Goal: Information Seeking & Learning: Learn about a topic

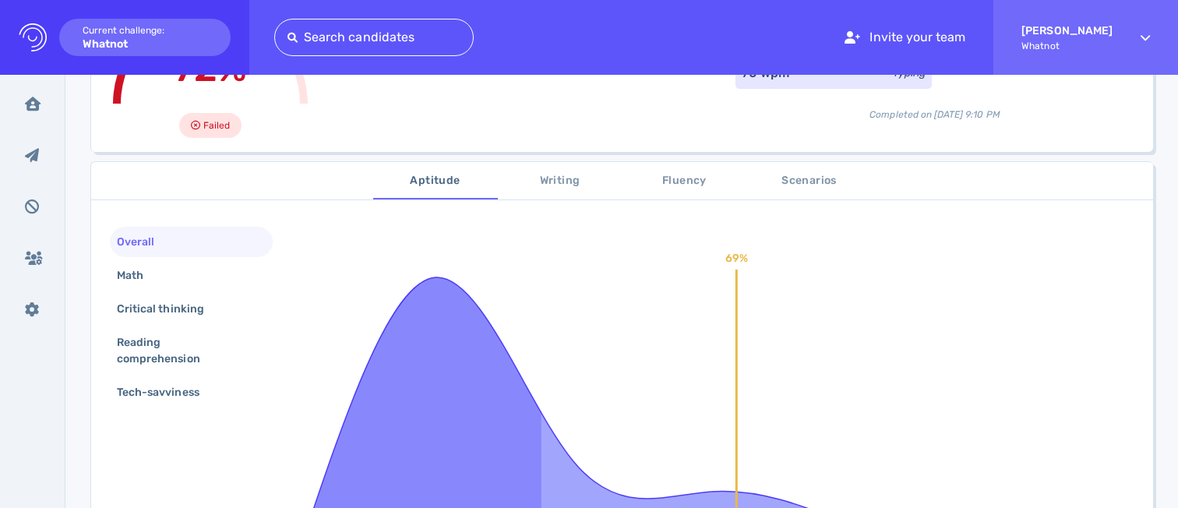
scroll to position [272, 0]
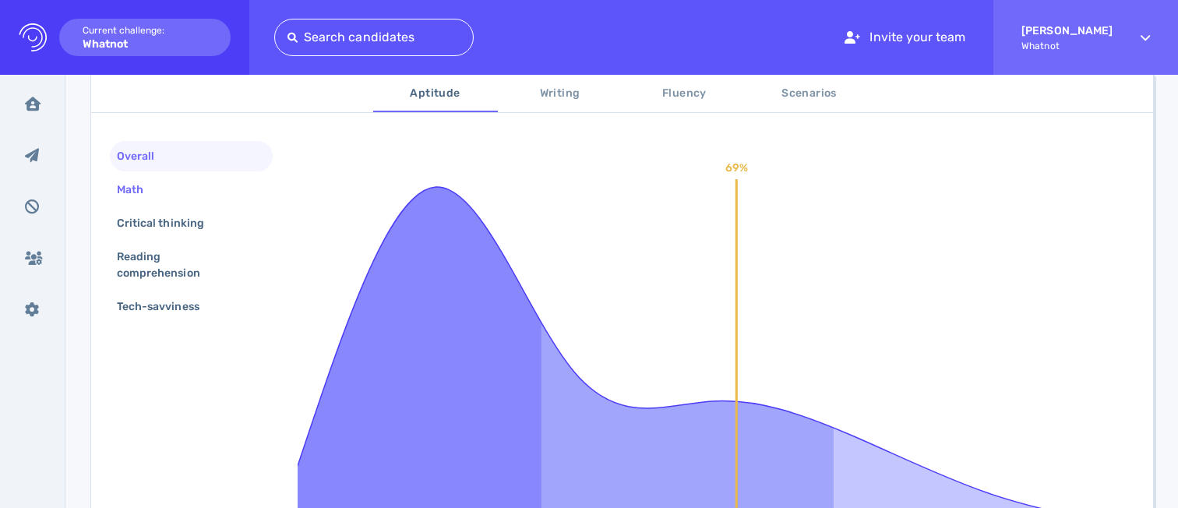
click at [185, 199] on div "Math" at bounding box center [191, 190] width 163 height 30
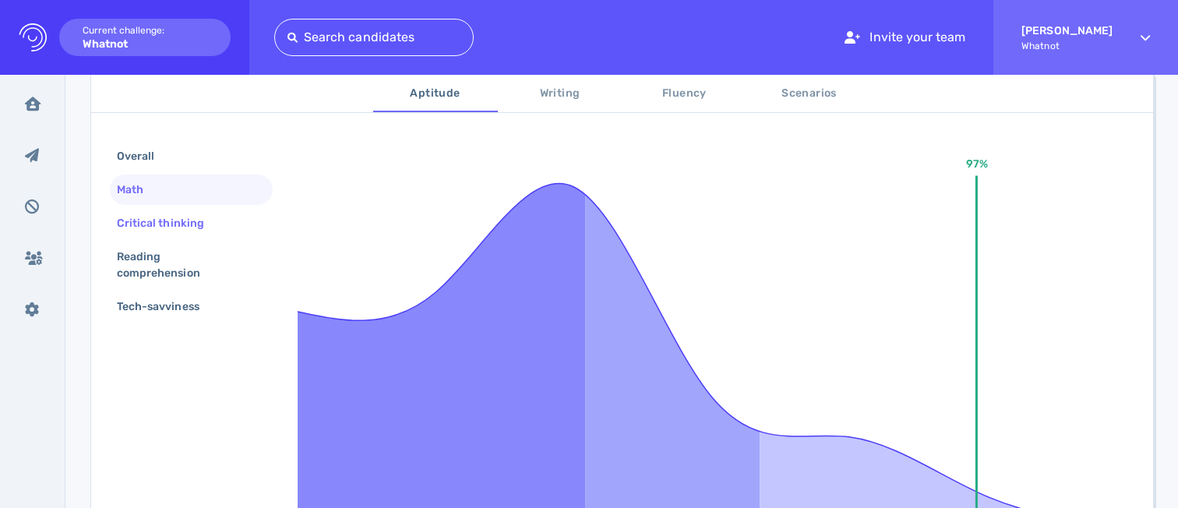
click at [189, 223] on div "Critical thinking" at bounding box center [168, 223] width 109 height 23
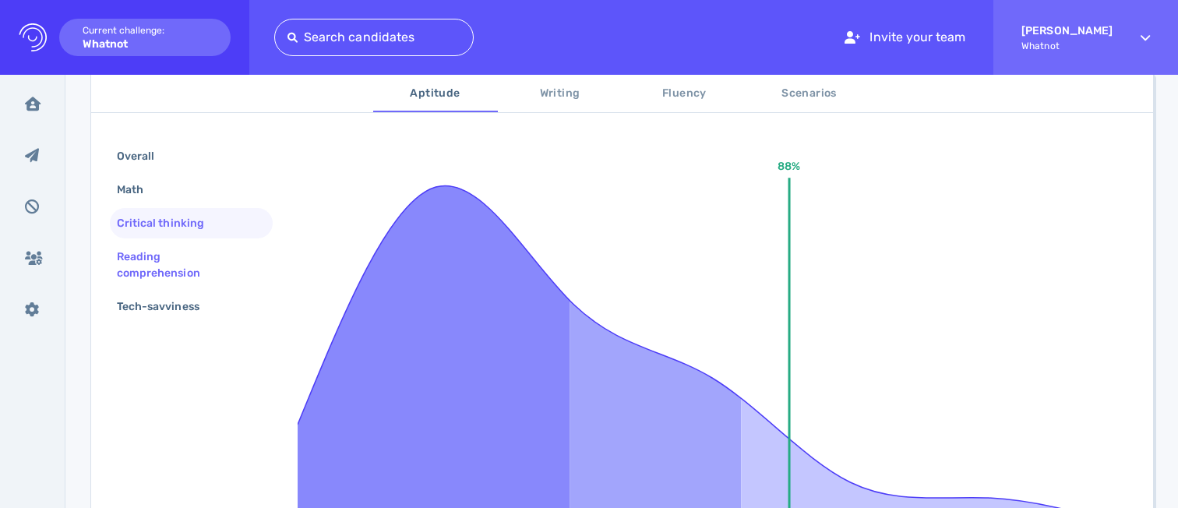
click at [189, 259] on div "Reading comprehension" at bounding box center [185, 265] width 143 height 39
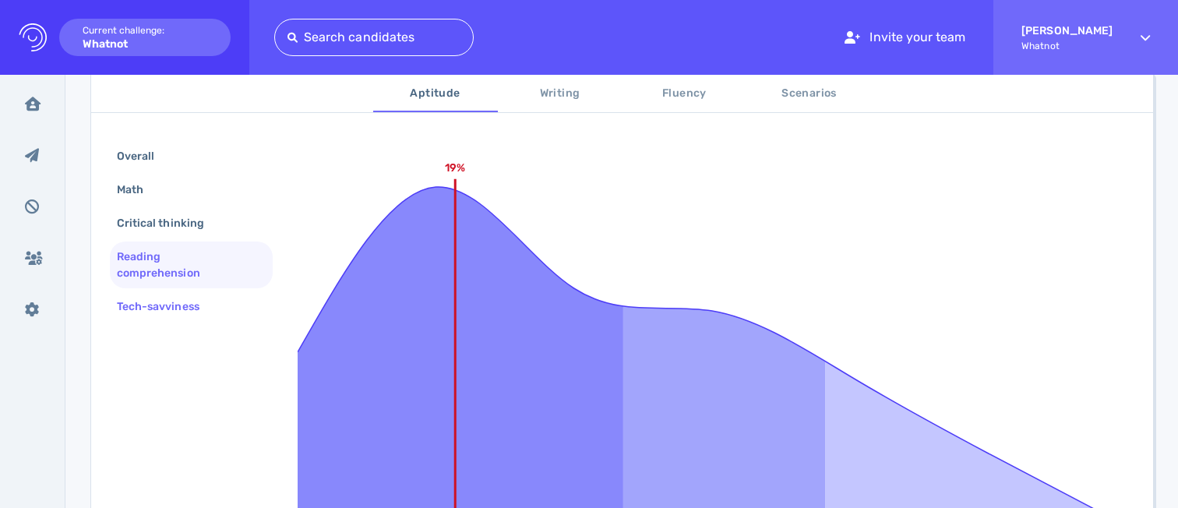
click at [193, 292] on div "Tech-savviness" at bounding box center [191, 306] width 163 height 30
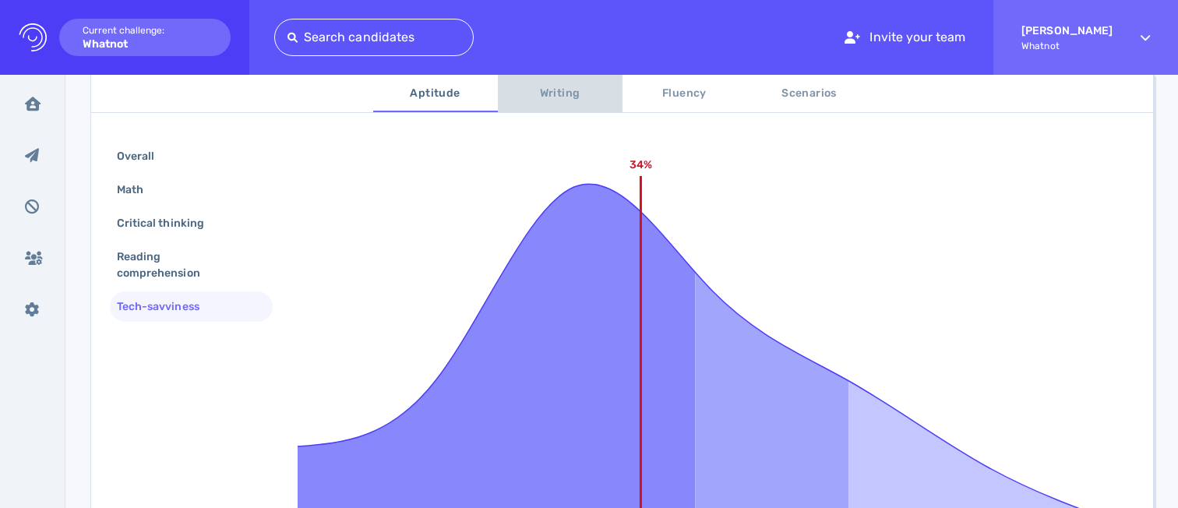
click at [542, 89] on span "Writing" at bounding box center [560, 93] width 106 height 19
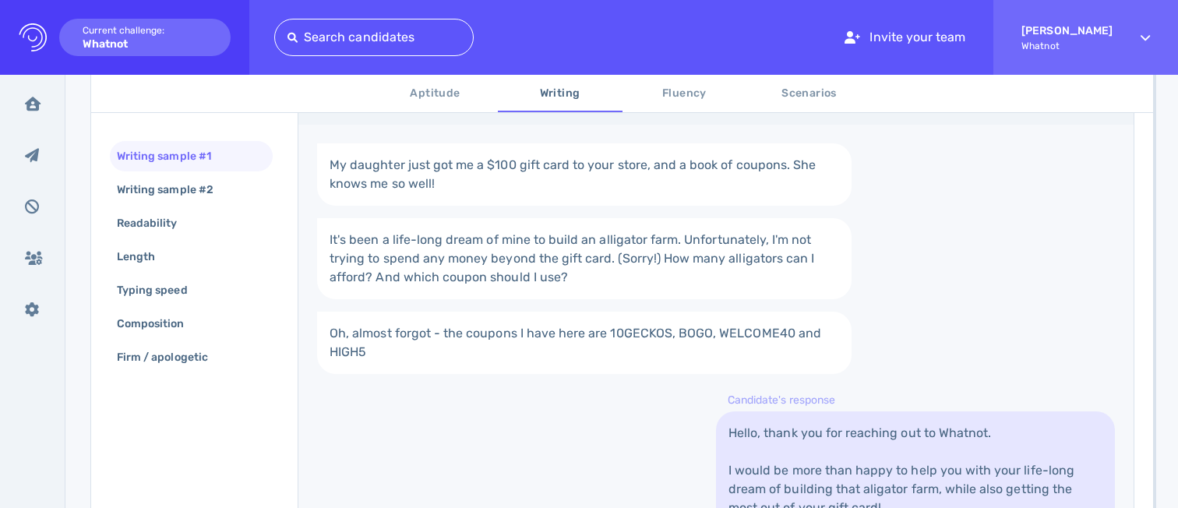
scroll to position [189, 0]
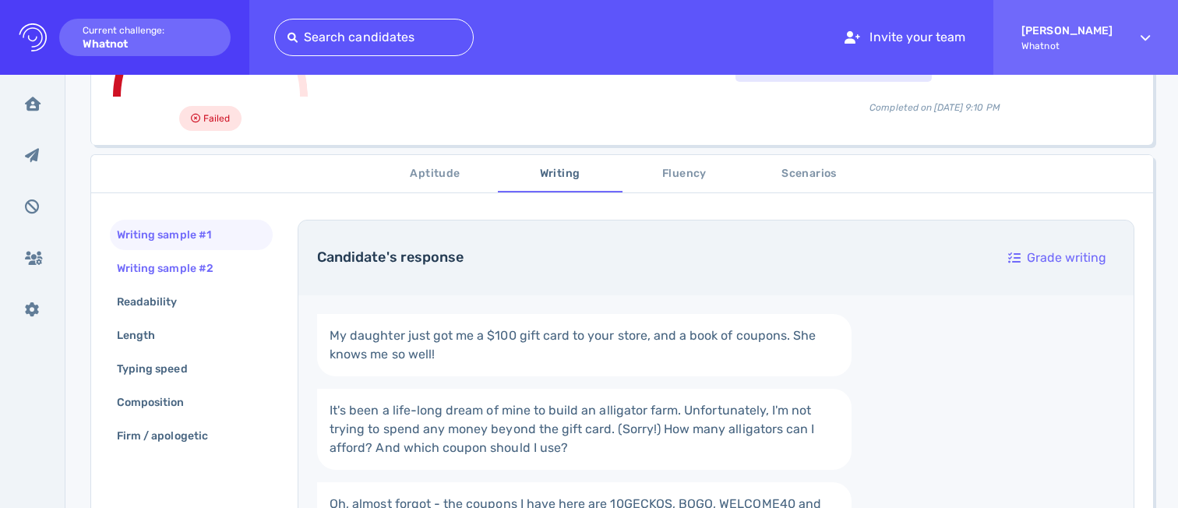
click at [215, 272] on div "Writing sample #2" at bounding box center [173, 268] width 118 height 23
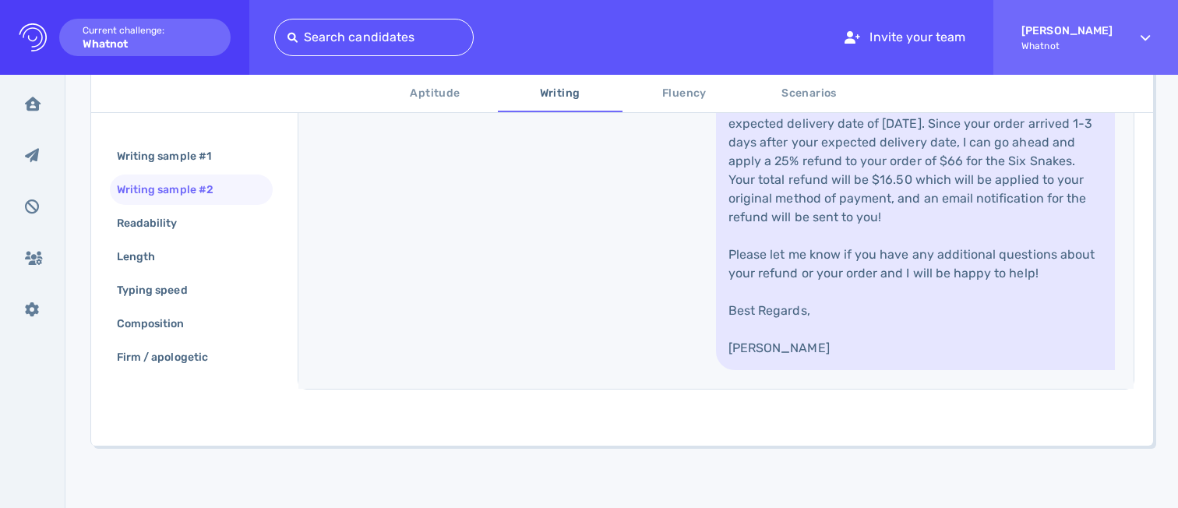
scroll to position [927, 0]
click at [189, 231] on div "Readability" at bounding box center [155, 223] width 83 height 23
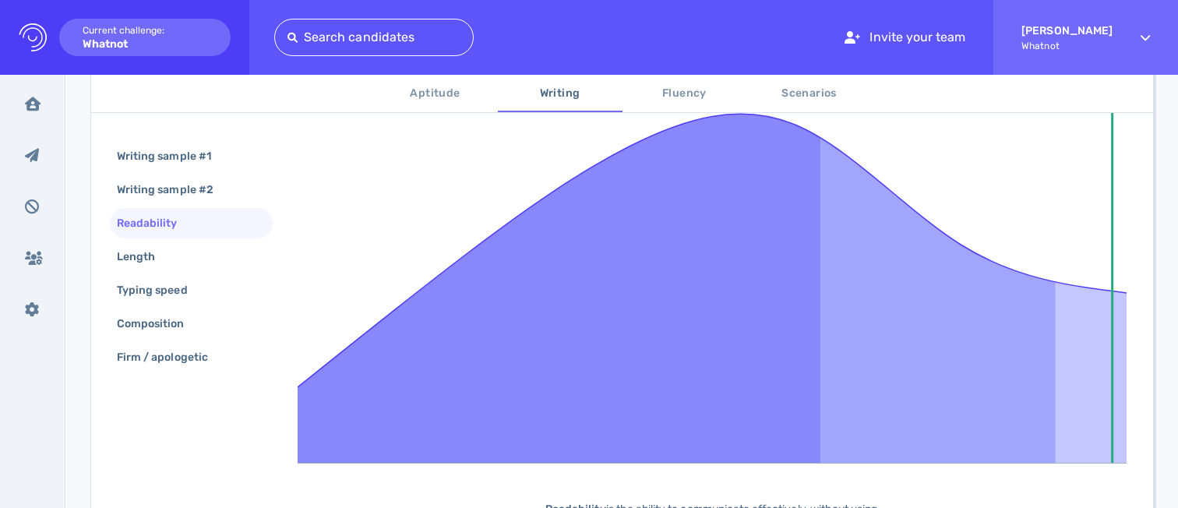
scroll to position [242, 0]
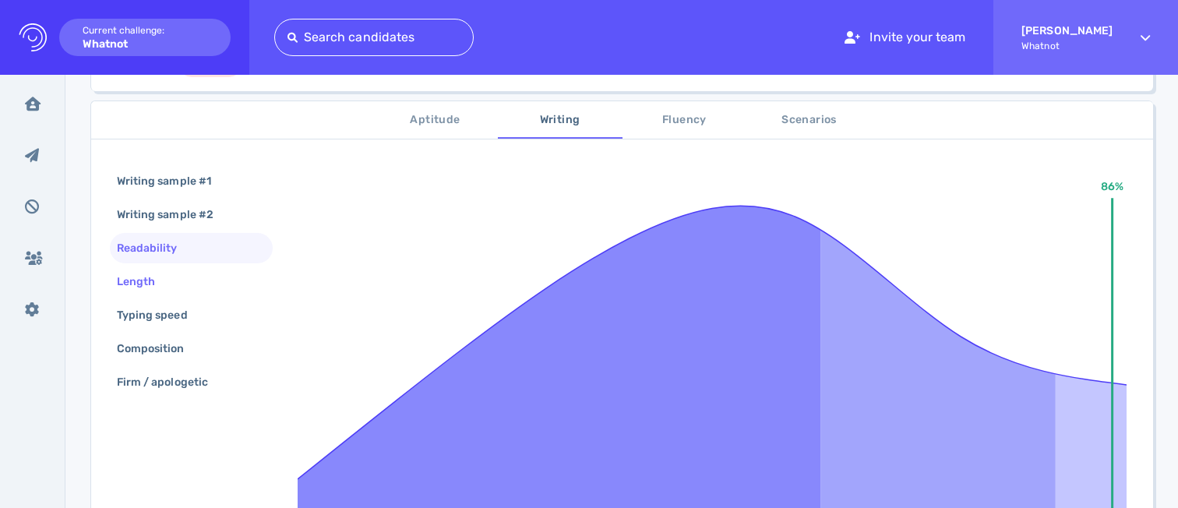
click at [163, 286] on div "Length" at bounding box center [144, 281] width 60 height 23
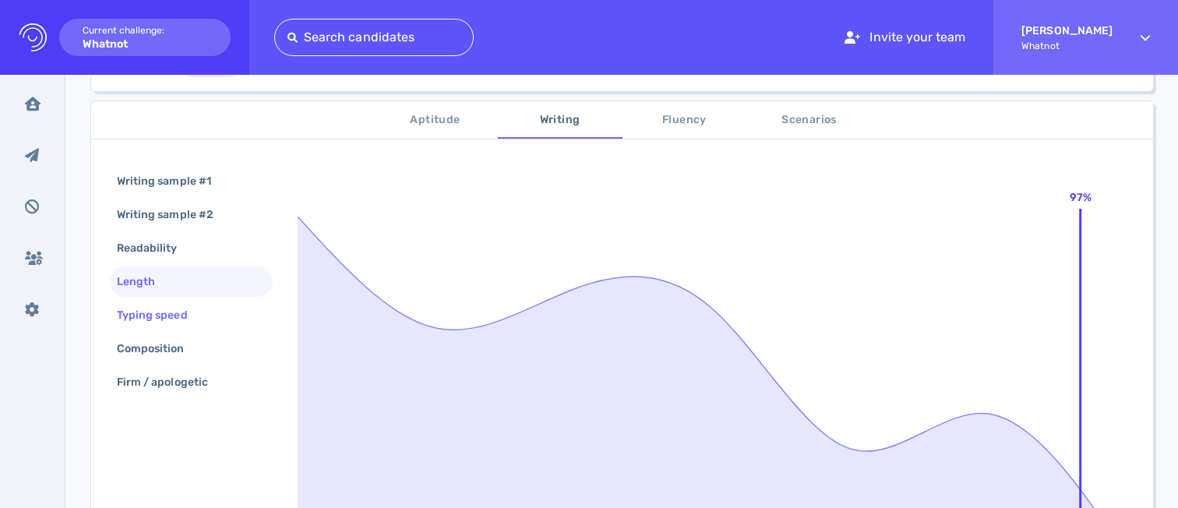
click at [170, 318] on div "Typing speed" at bounding box center [160, 315] width 93 height 23
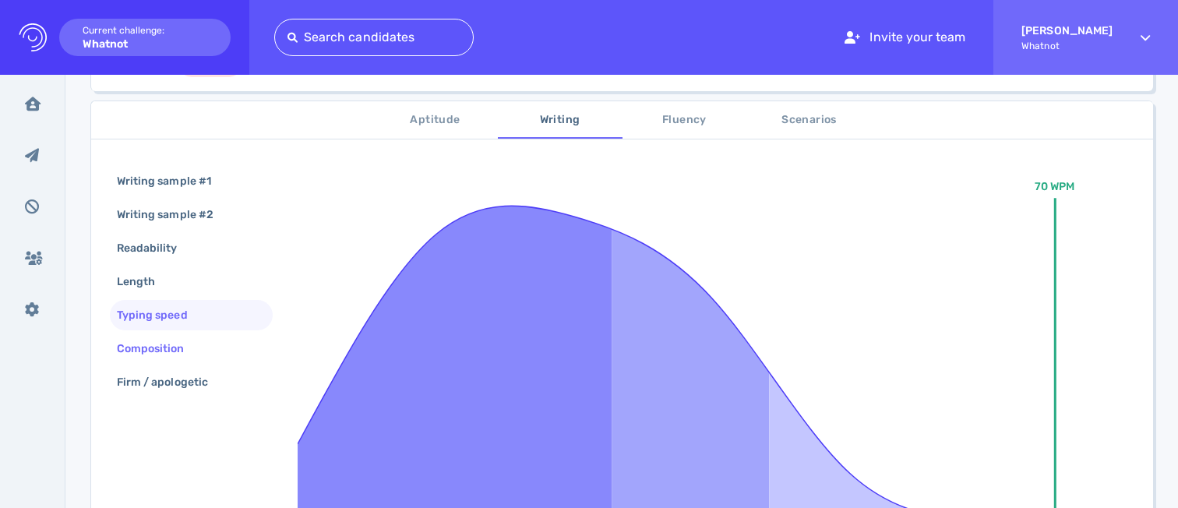
click at [178, 344] on div "Composition" at bounding box center [159, 348] width 90 height 23
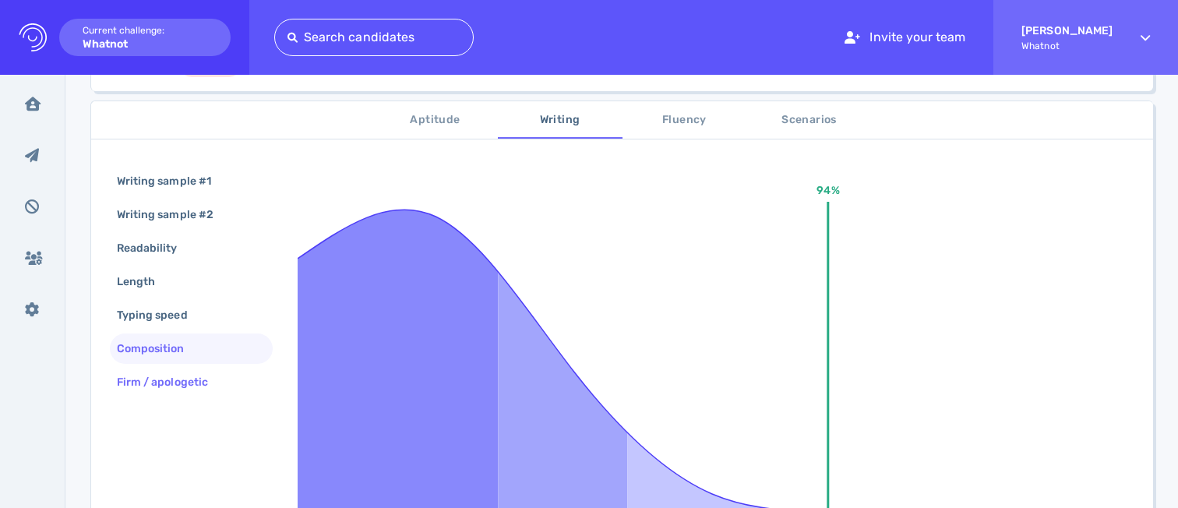
click at [185, 383] on div "Firm / apologetic" at bounding box center [170, 382] width 113 height 23
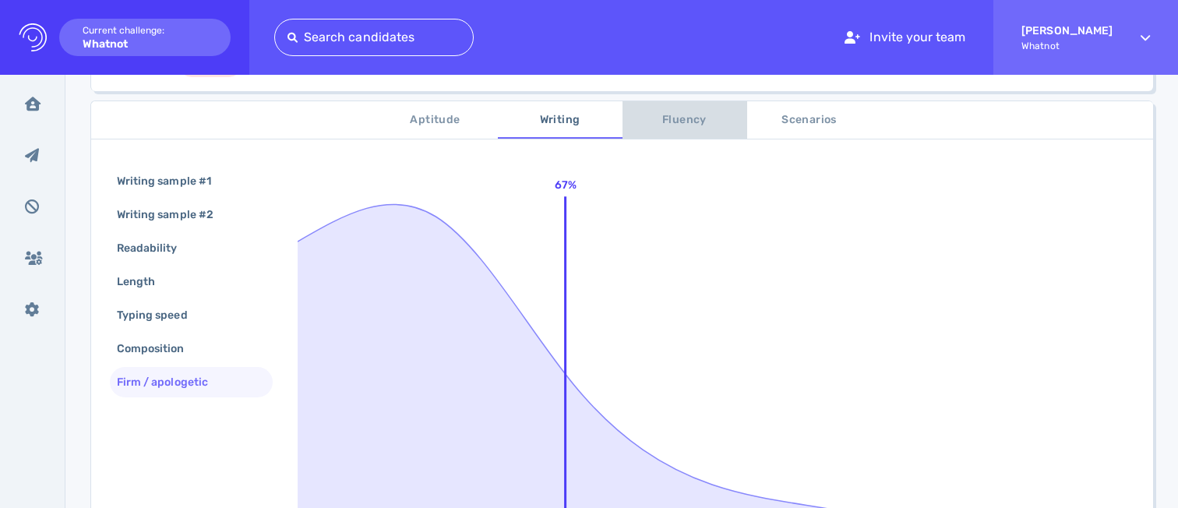
click at [681, 119] on span "Fluency" at bounding box center [685, 120] width 106 height 19
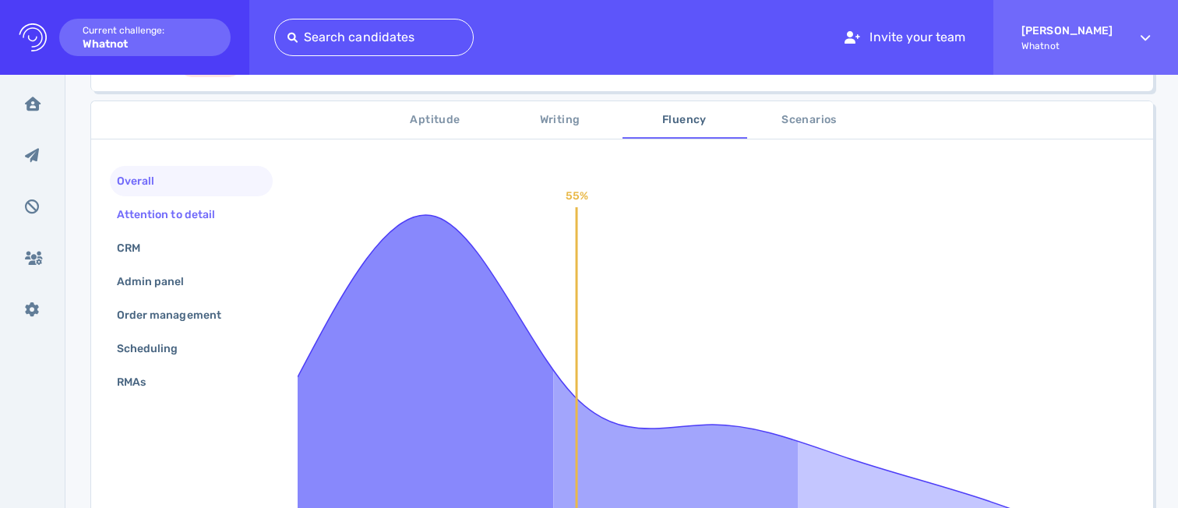
click at [171, 212] on div "Attention to detail" at bounding box center [174, 214] width 120 height 23
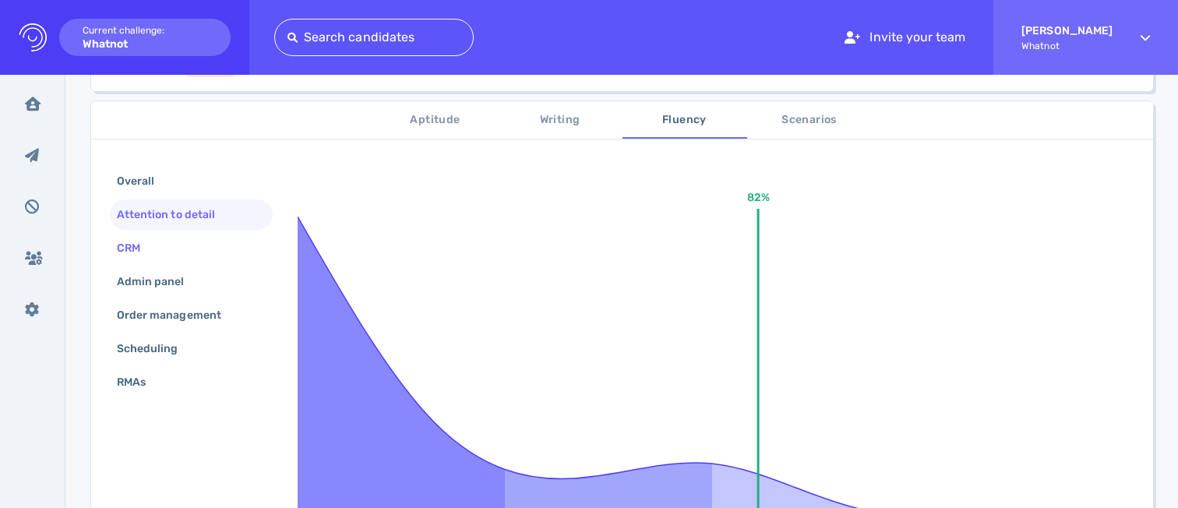
click at [163, 249] on div "CRM" at bounding box center [191, 248] width 163 height 30
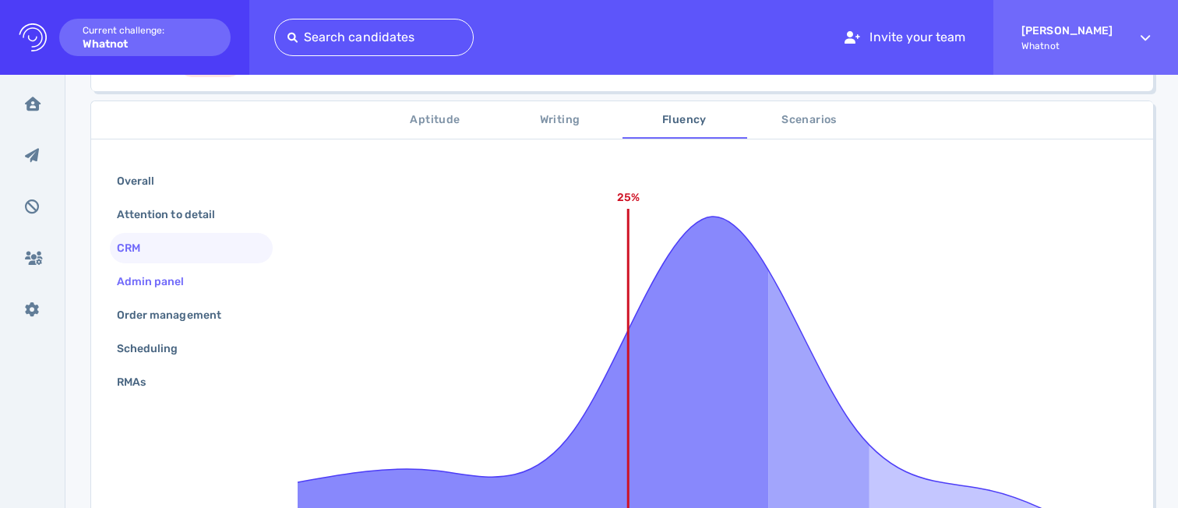
click at [180, 277] on div "Admin panel" at bounding box center [159, 281] width 90 height 23
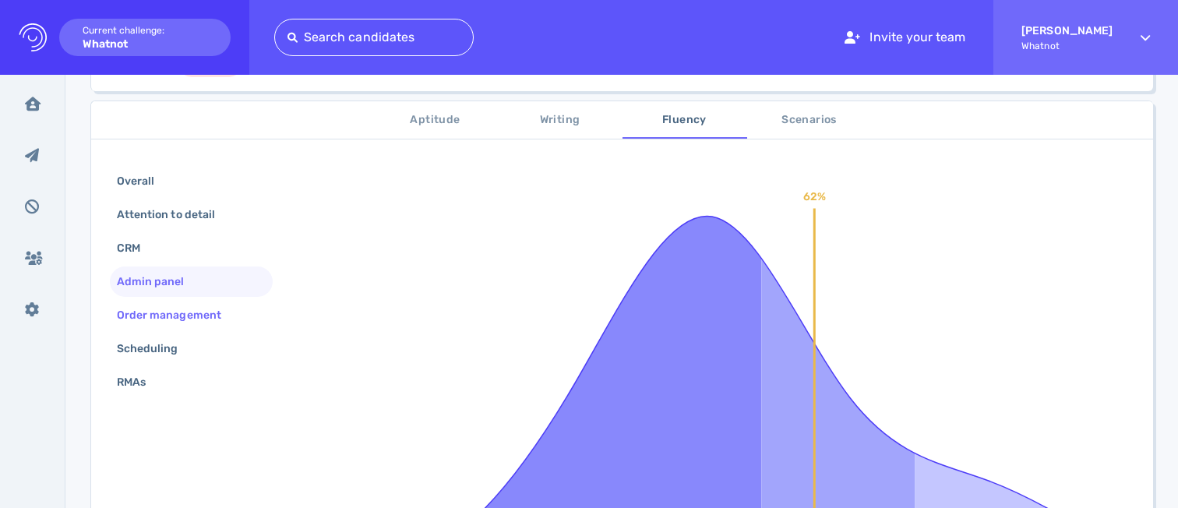
click at [196, 320] on div "Order management" at bounding box center [177, 315] width 126 height 23
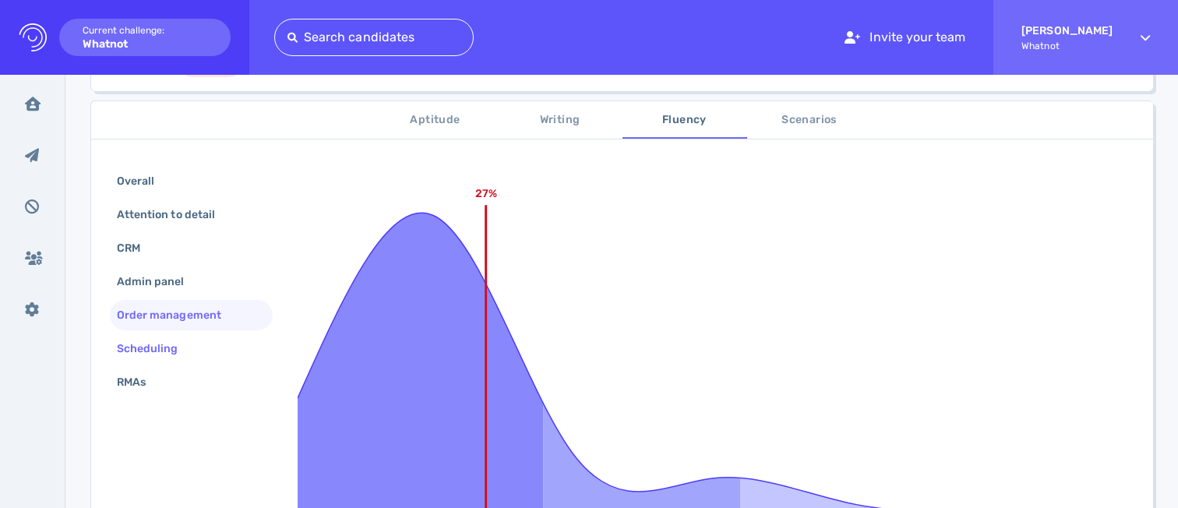
click at [194, 358] on div "Scheduling" at bounding box center [155, 348] width 83 height 23
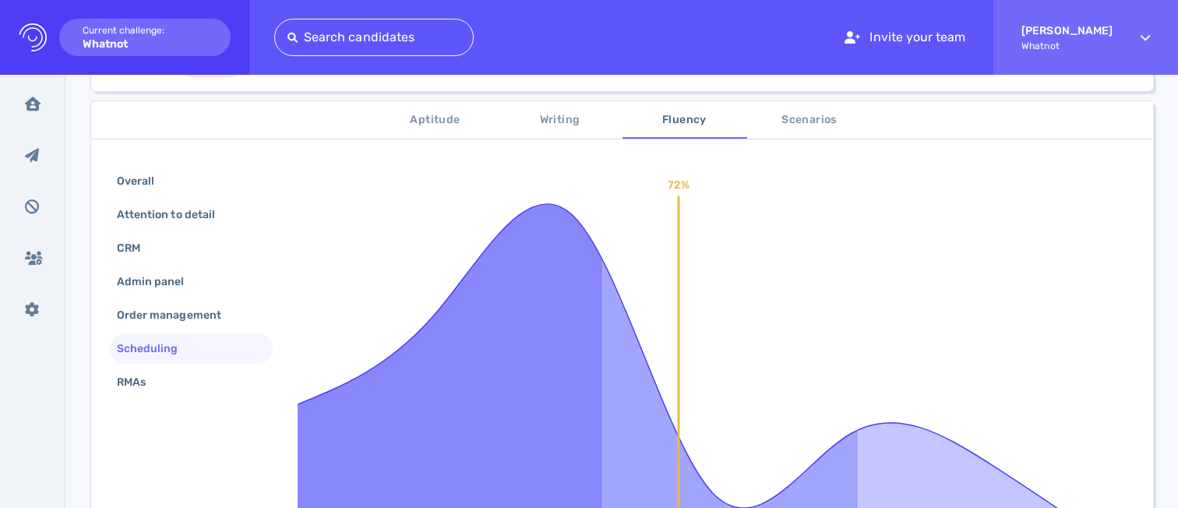
click at [189, 400] on div "Overall Attention to detail CRM Admin panel Order management Scheduling RMAs" at bounding box center [191, 283] width 163 height 235
click at [164, 381] on div "RMAs" at bounding box center [139, 382] width 51 height 23
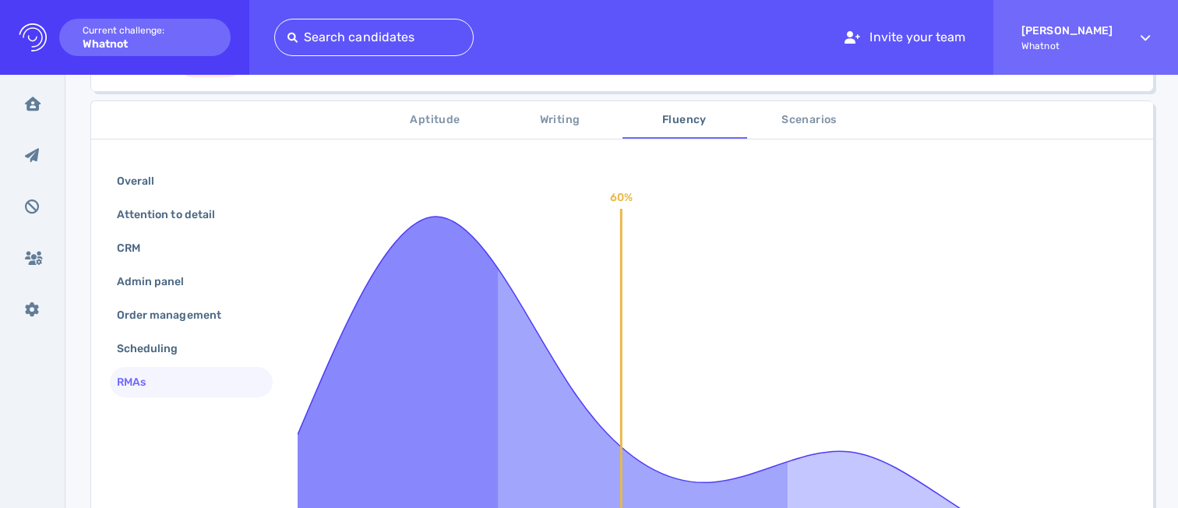
click at [800, 124] on span "Scenarios" at bounding box center [810, 120] width 106 height 19
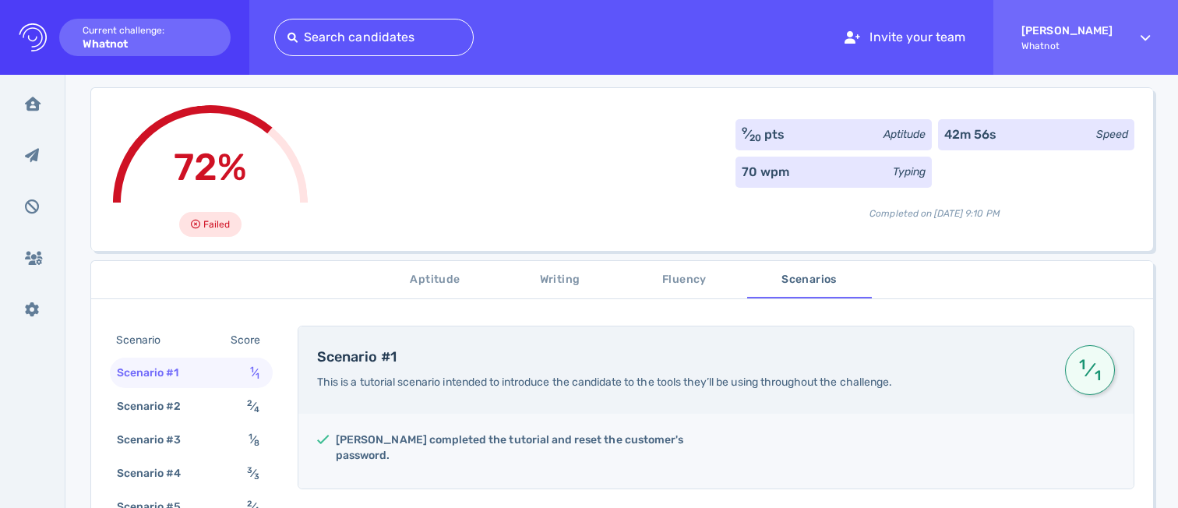
scroll to position [61, 0]
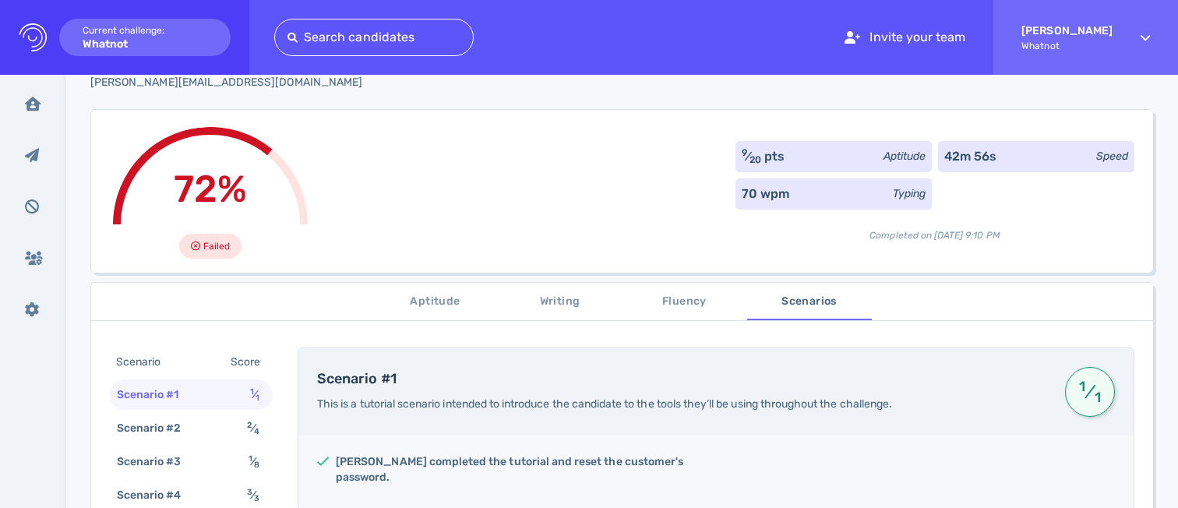
click at [409, 297] on span "Aptitude" at bounding box center [436, 301] width 106 height 19
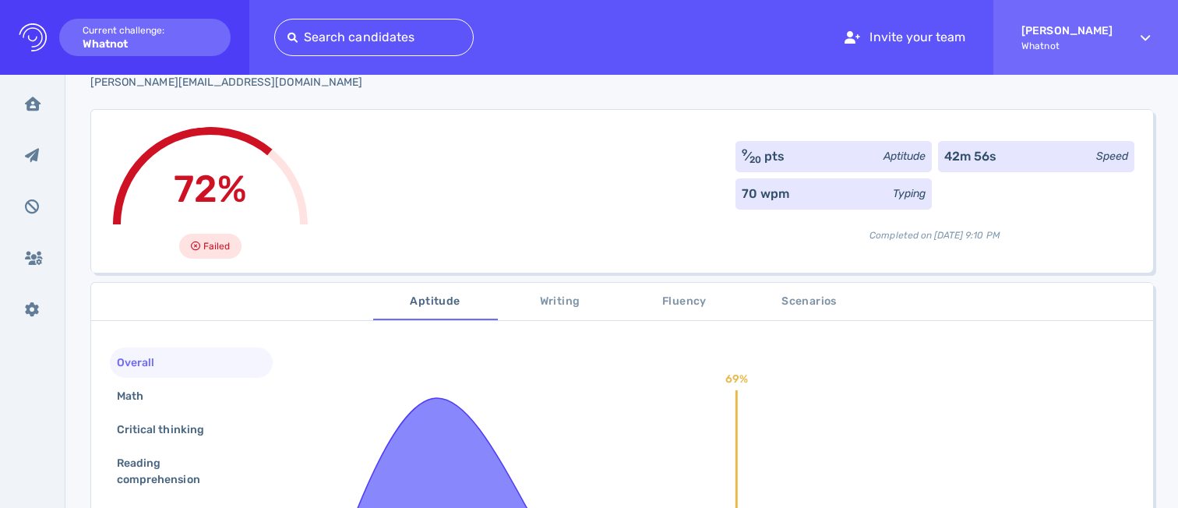
click at [530, 299] on span "Writing" at bounding box center [560, 301] width 106 height 19
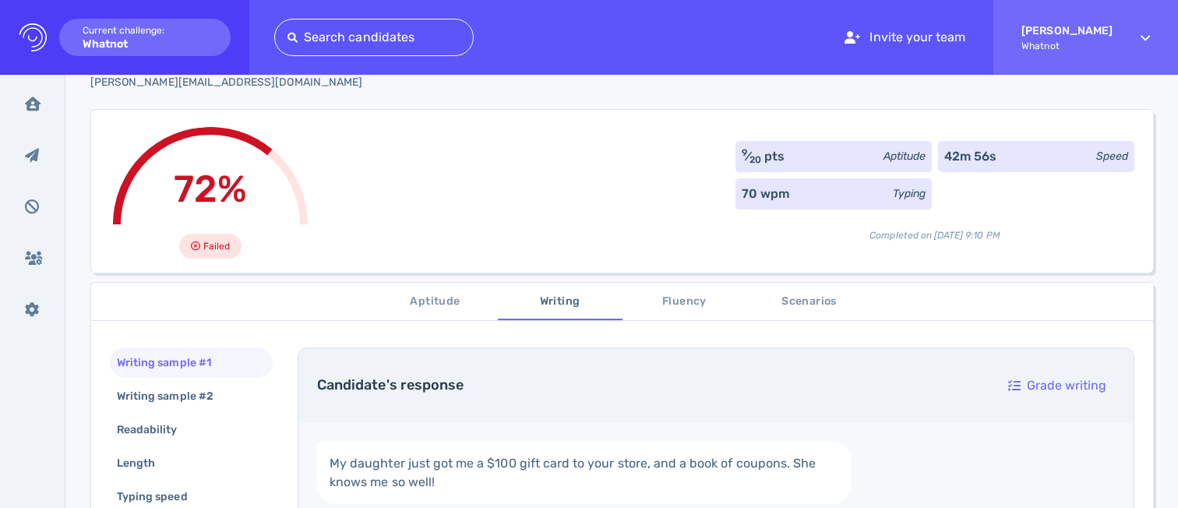
click at [681, 307] on span "Fluency" at bounding box center [685, 301] width 106 height 19
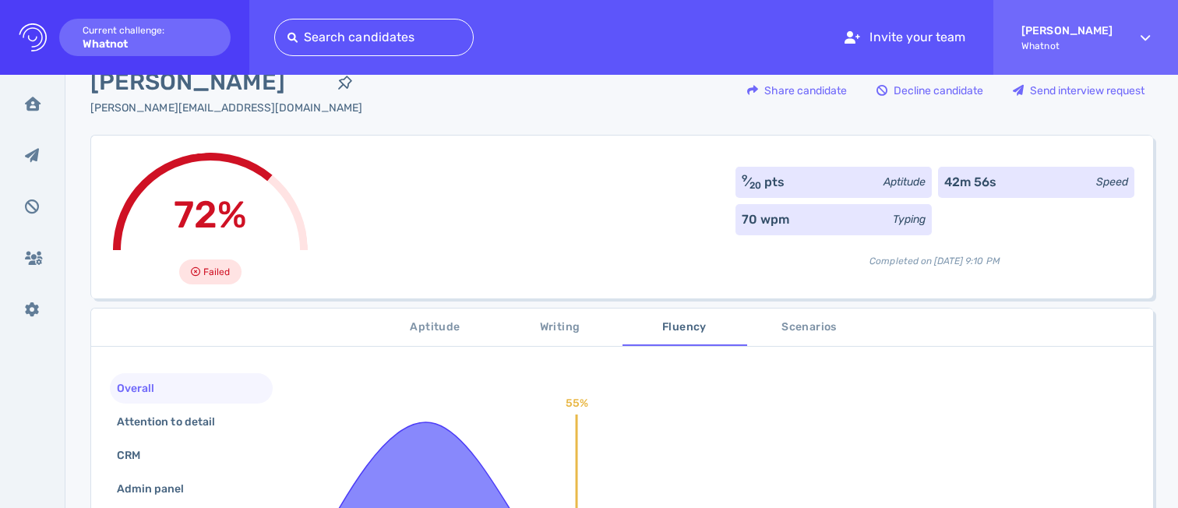
scroll to position [48, 0]
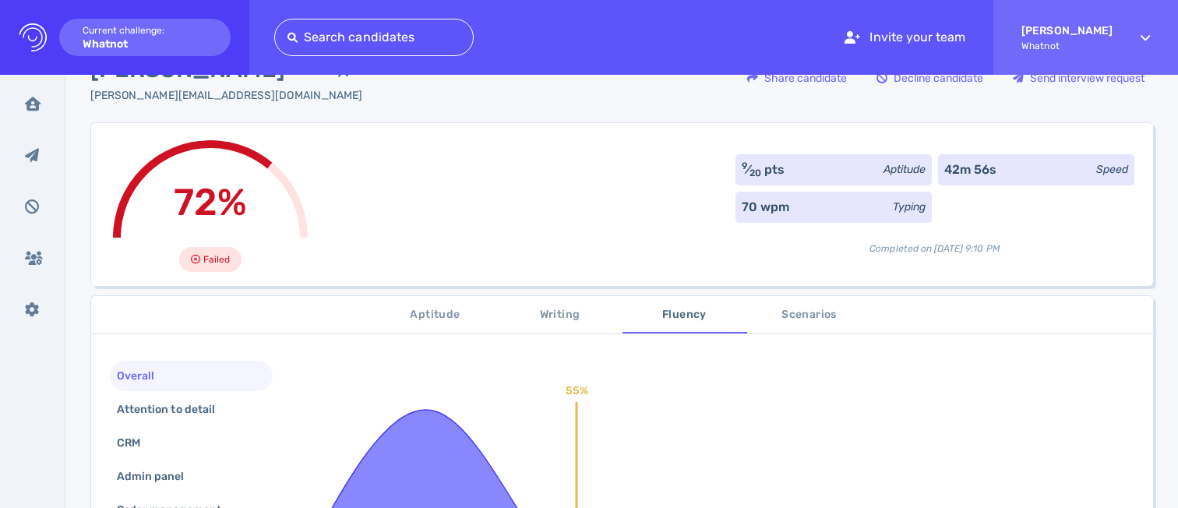
click at [806, 314] on span "Scenarios" at bounding box center [810, 315] width 106 height 19
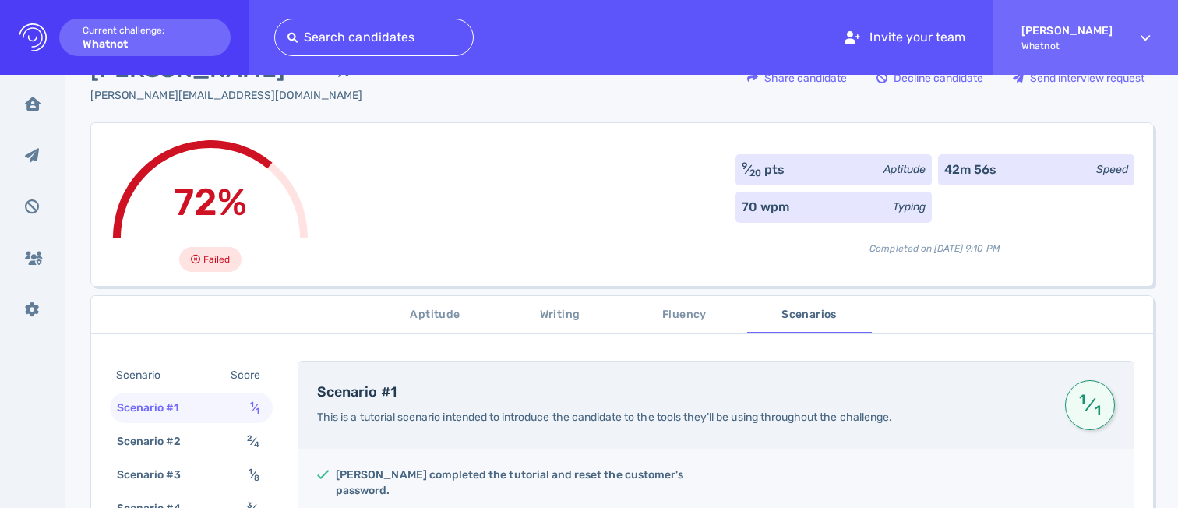
scroll to position [83, 0]
